Goal: Information Seeking & Learning: Learn about a topic

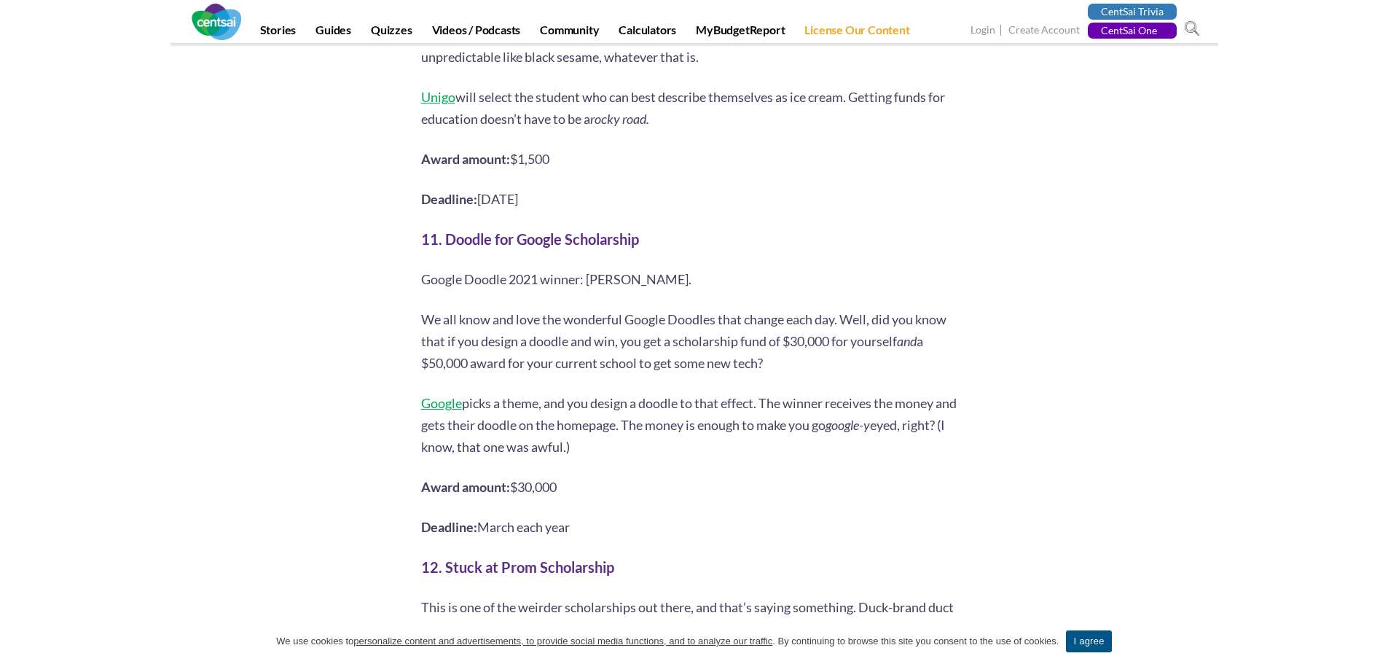
scroll to position [4224, 0]
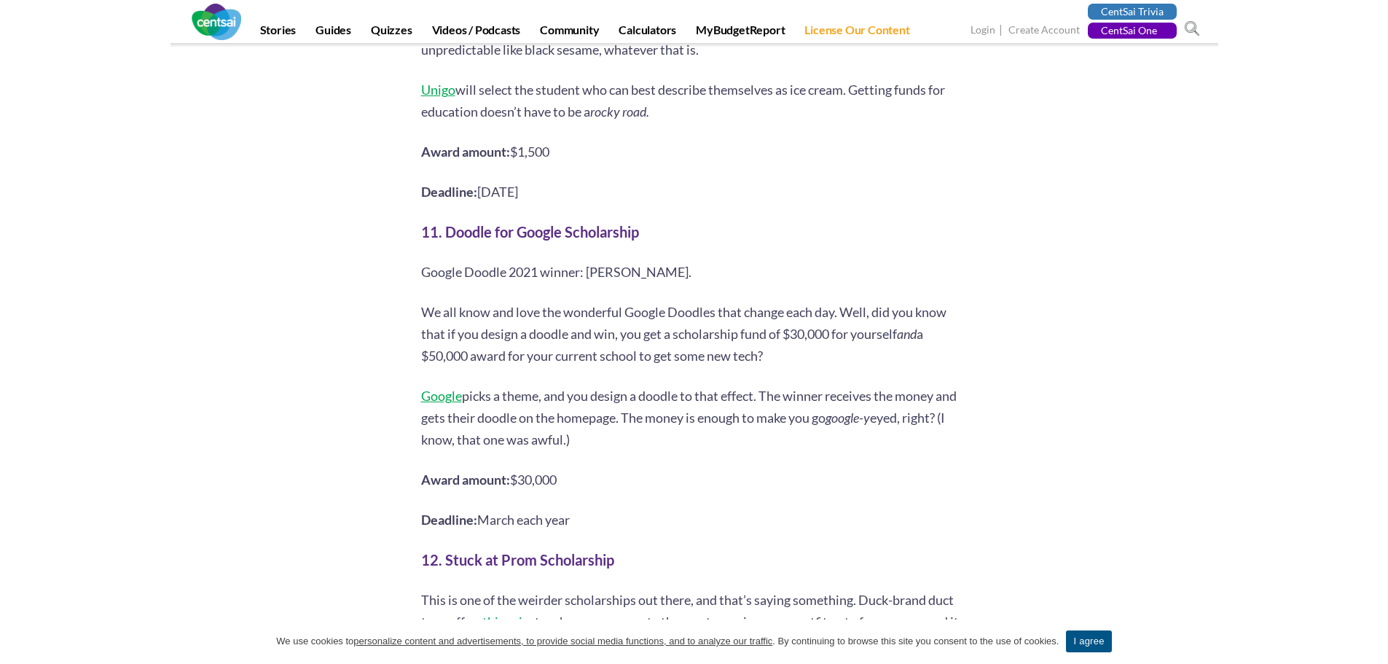
click at [422, 387] on span "Google" at bounding box center [441, 395] width 41 height 16
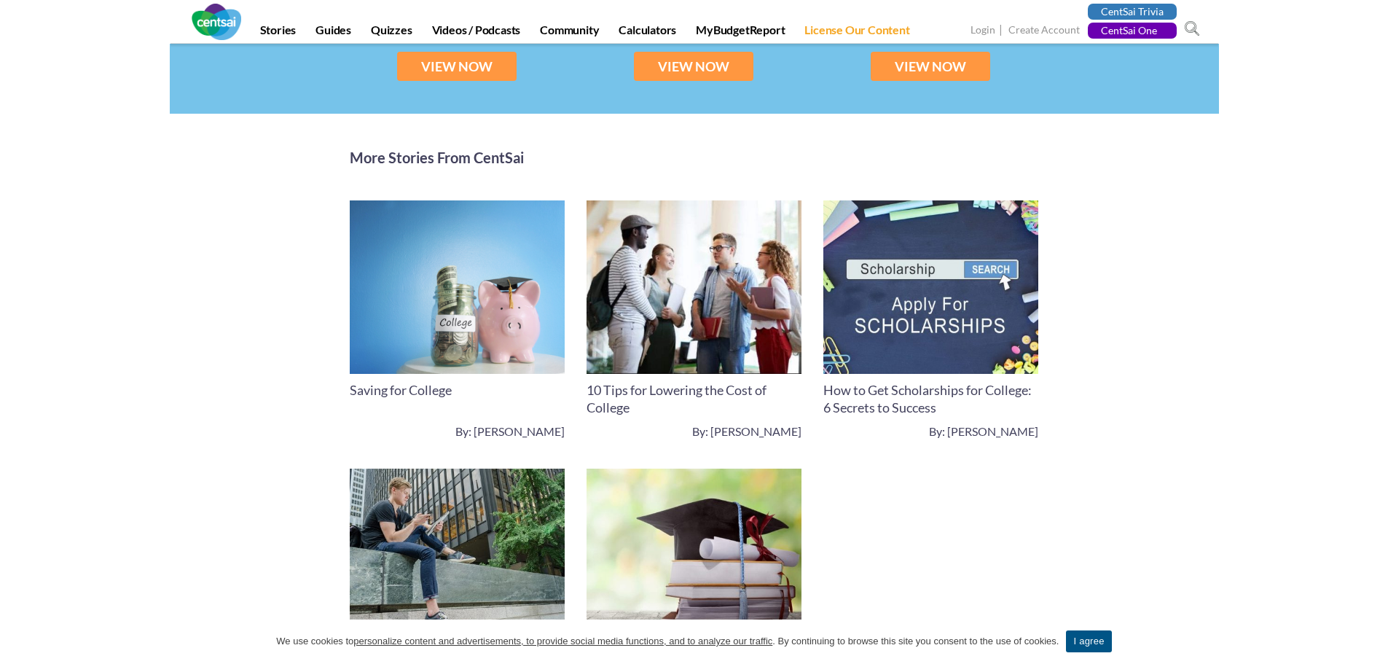
scroll to position [8989, 0]
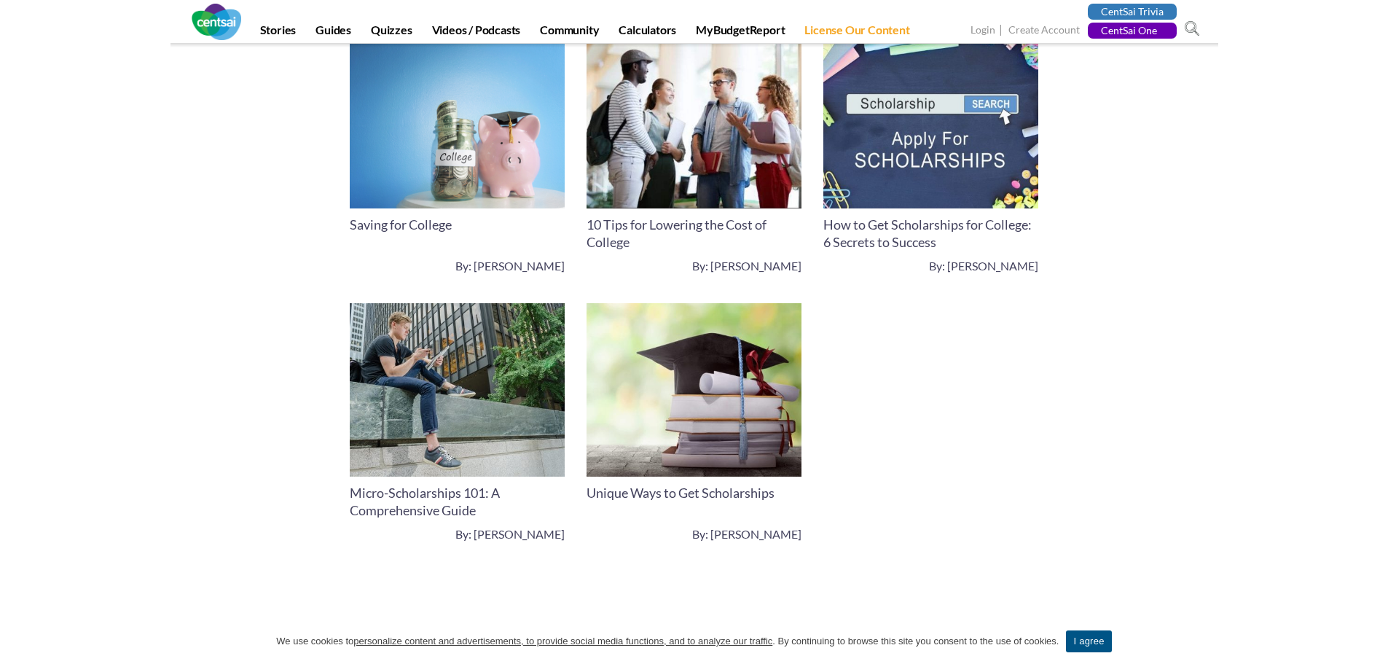
click at [438, 484] on link "Micro-Scholarships 101: A Comprehensive Guide" at bounding box center [425, 501] width 150 height 34
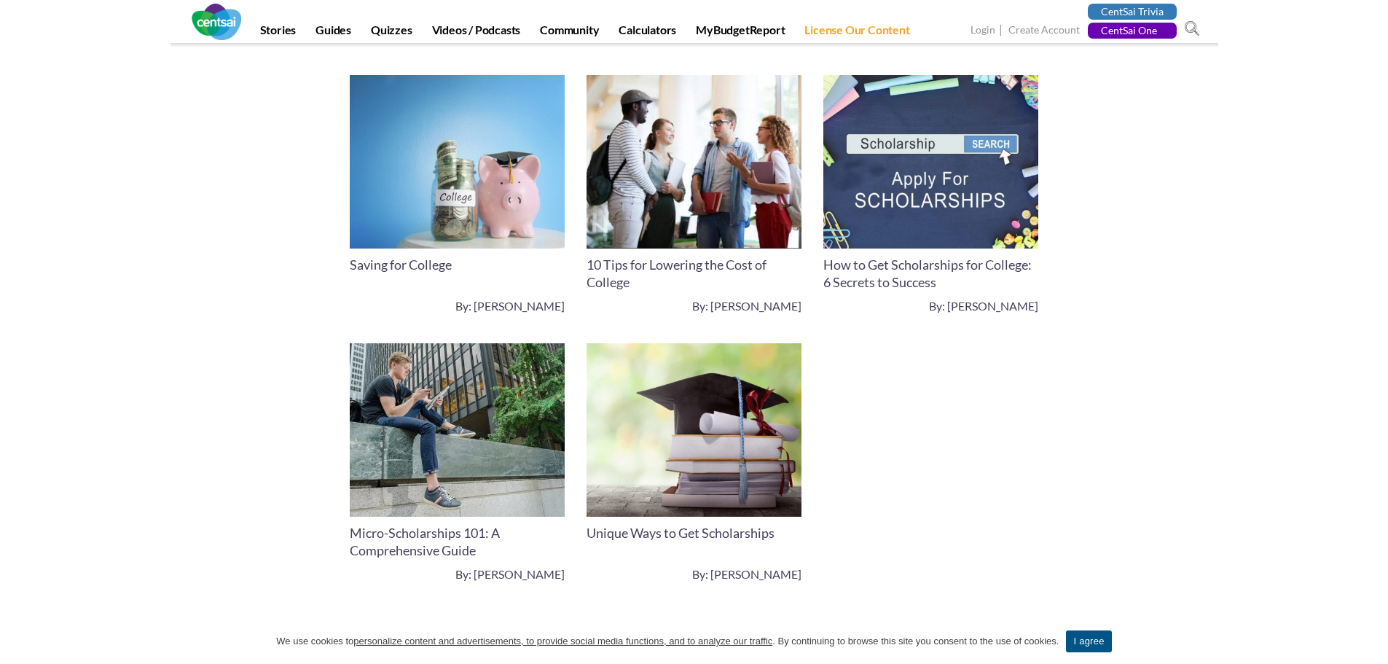
scroll to position [8916, 0]
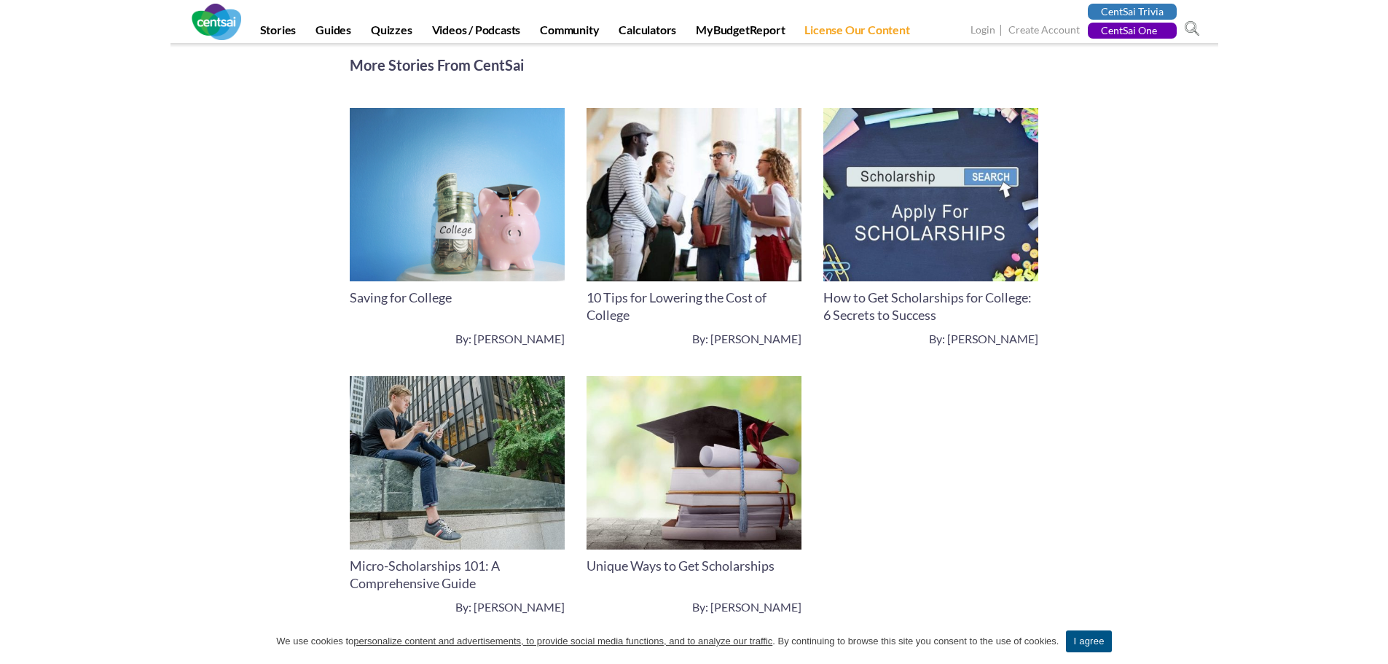
click at [732, 557] on link "Unique Ways to Get Scholarships" at bounding box center [680, 565] width 188 height 16
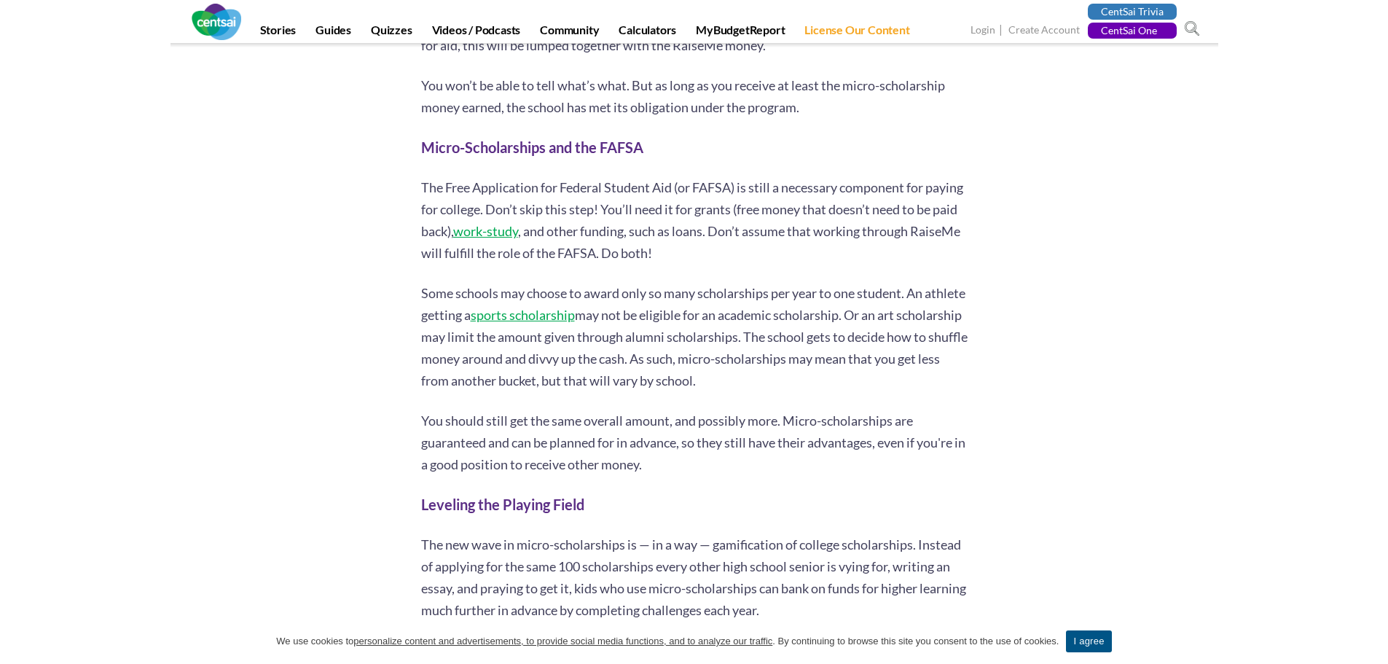
scroll to position [2913, 0]
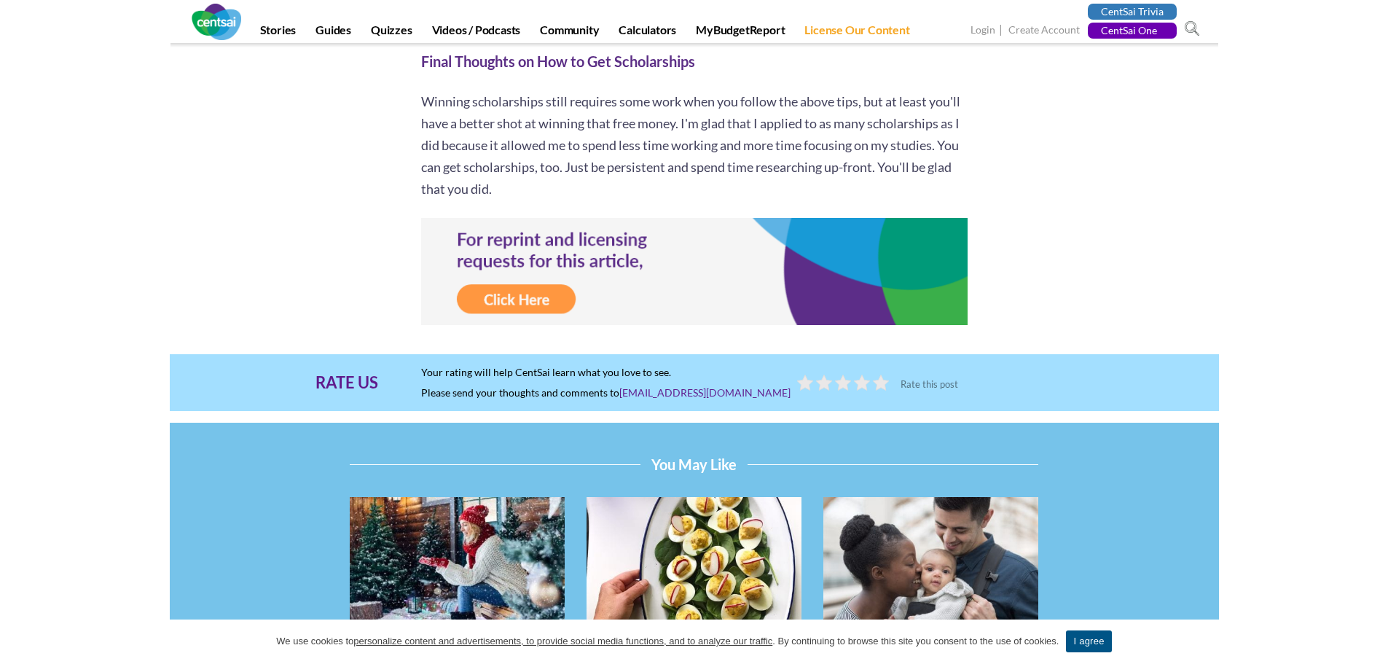
scroll to position [1821, 0]
